Goal: Check status

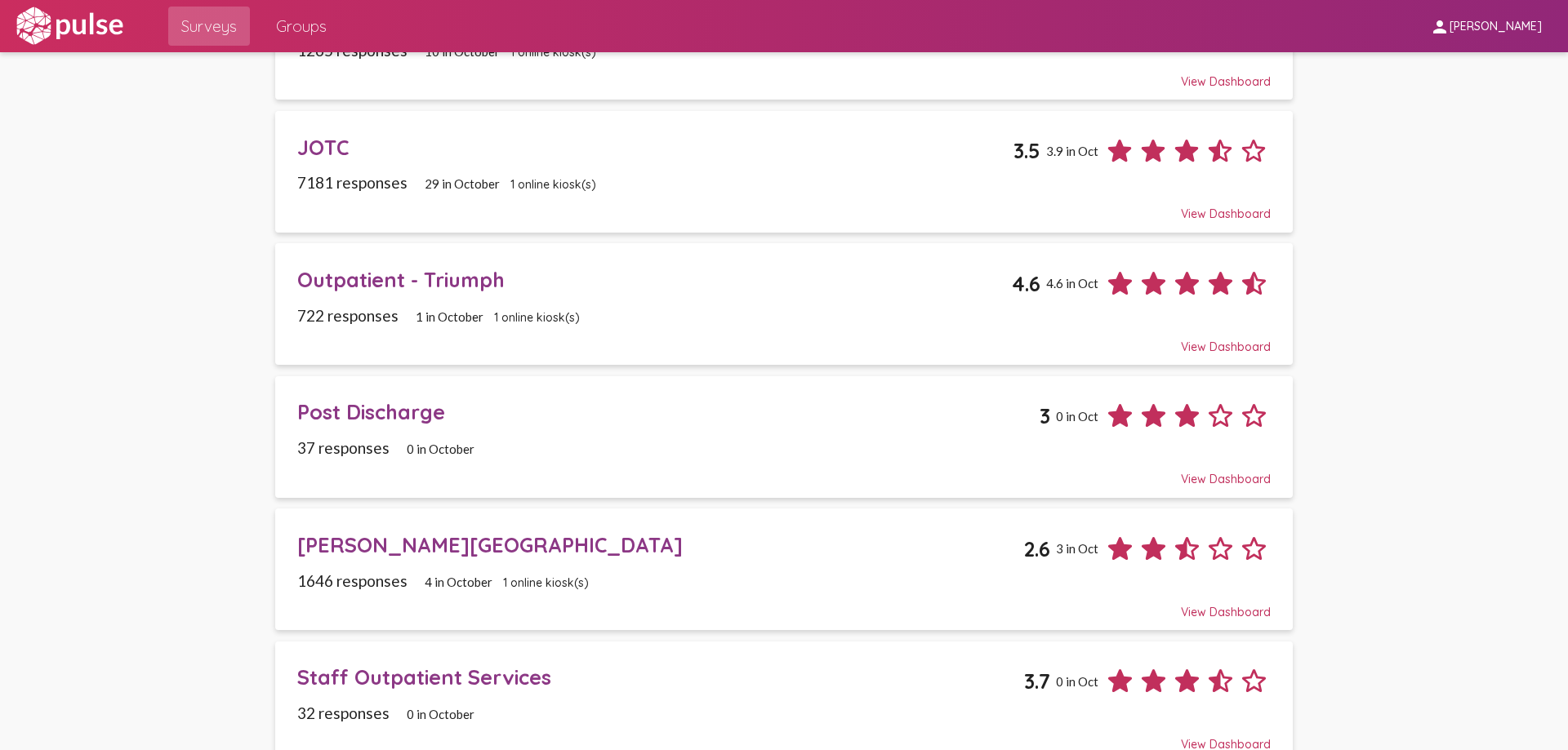
scroll to position [490, 0]
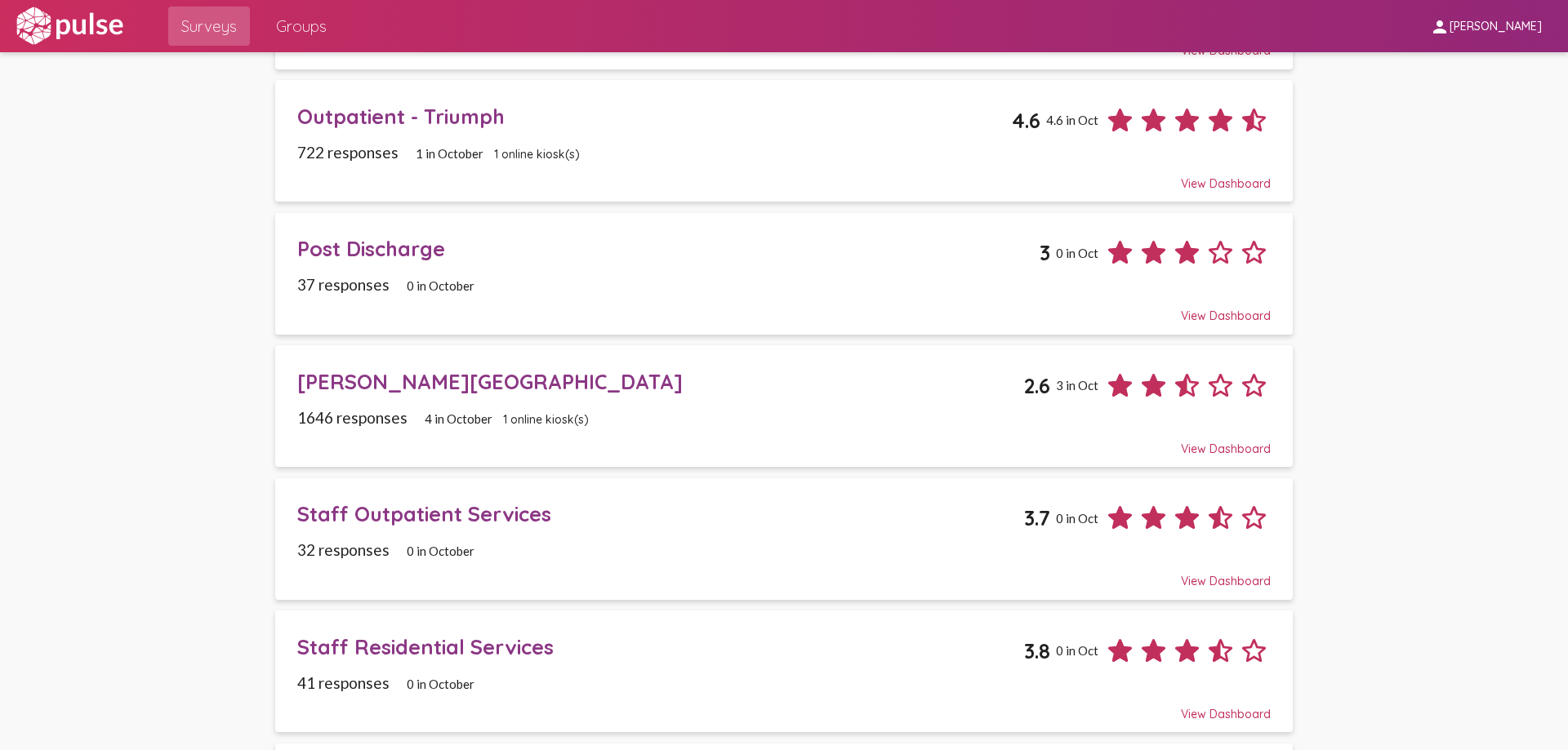
click at [794, 403] on span "[PERSON_NAME] House 2.6 3 in [DATE] responses 4 in [DATE] online kiosk(s) View …" at bounding box center [784, 406] width 973 height 100
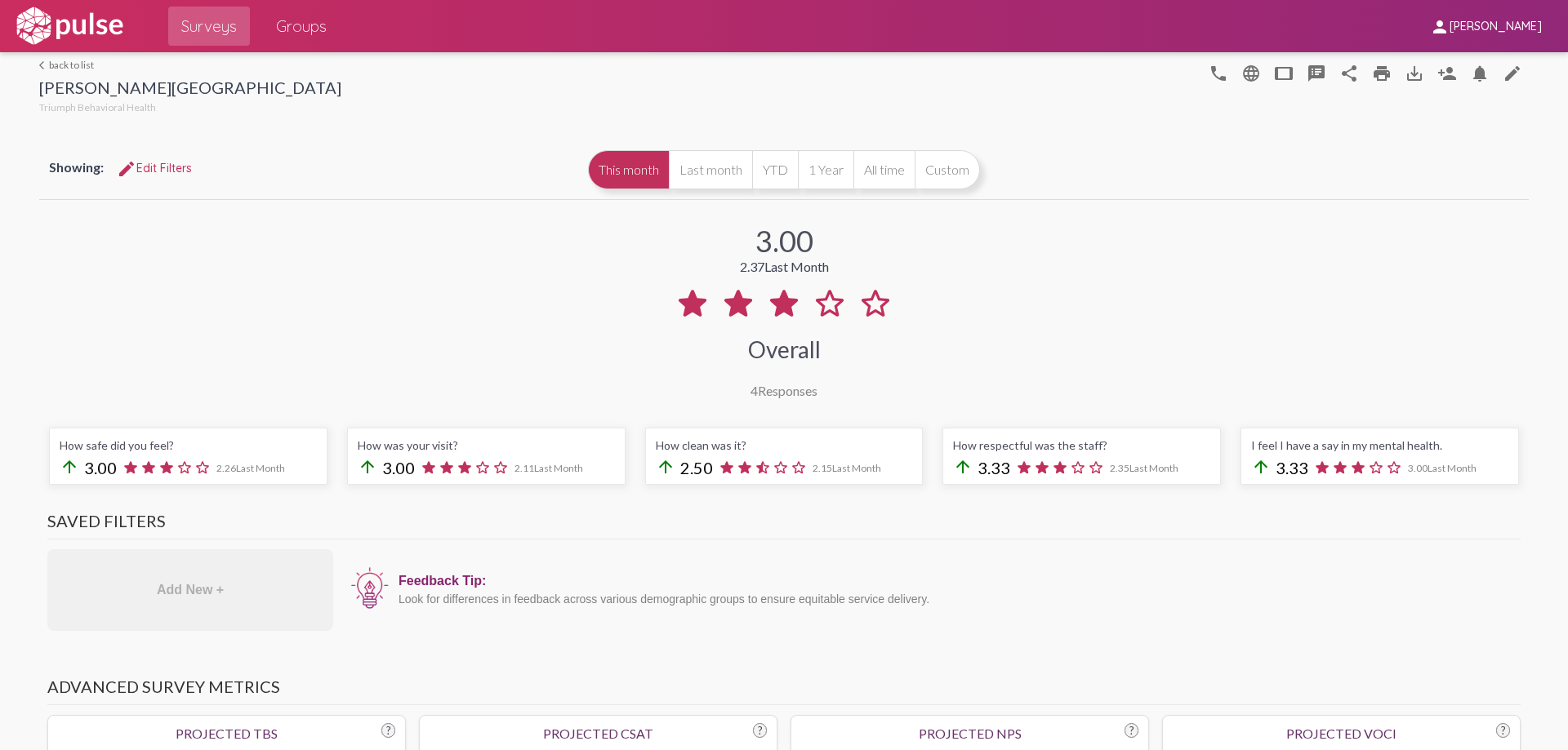
click at [80, 73] on div "arrow_back_ios back to list [PERSON_NAME] House Triumph Behavioral Health" at bounding box center [190, 87] width 302 height 58
click at [84, 62] on link "arrow_back_ios back to list" at bounding box center [190, 65] width 302 height 13
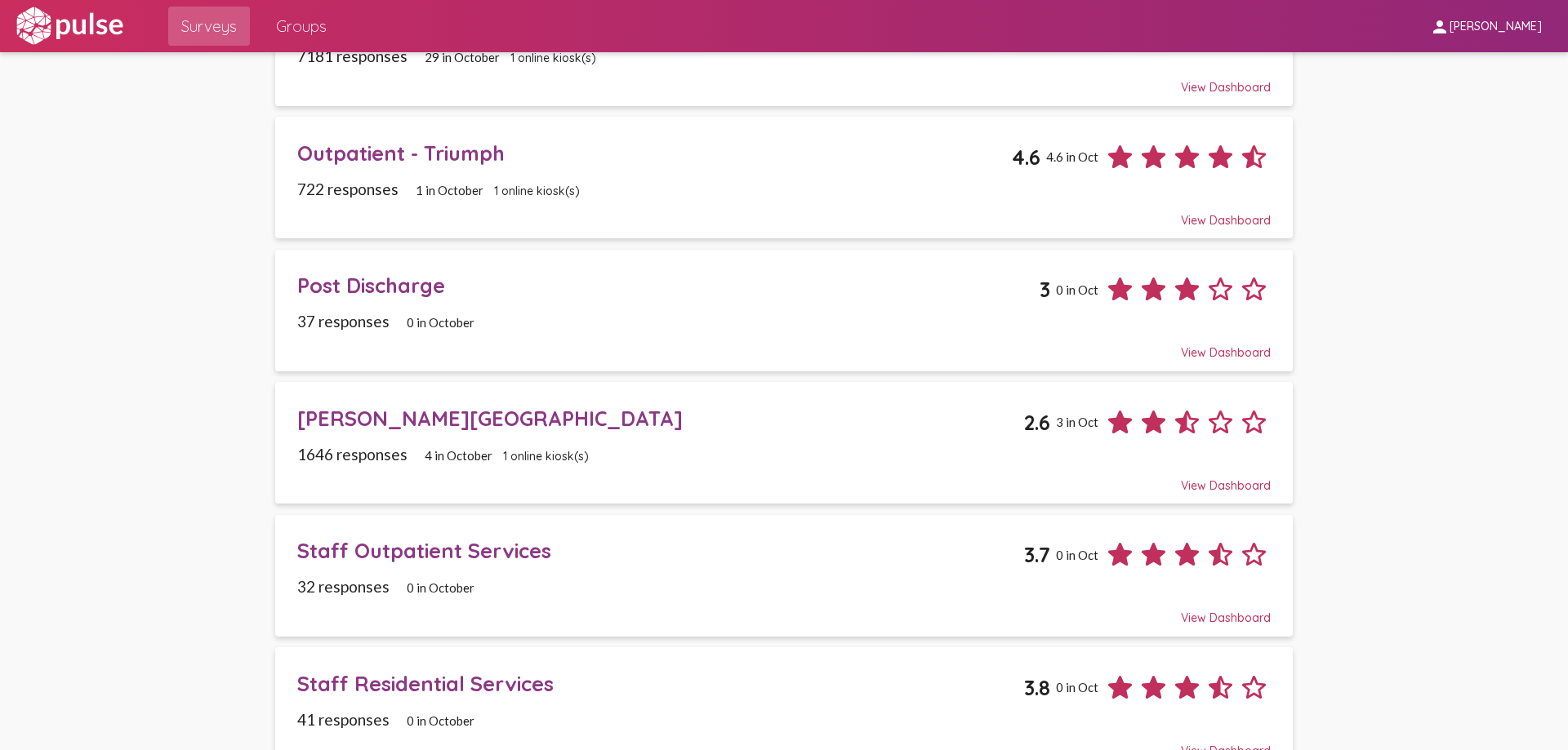
scroll to position [534, 0]
